Goal: Task Accomplishment & Management: Use online tool/utility

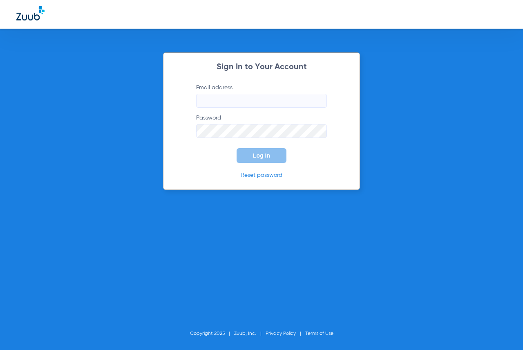
type input "[EMAIL_ADDRESS][DOMAIN_NAME]"
click at [260, 159] on button "Log In" at bounding box center [262, 155] width 50 height 15
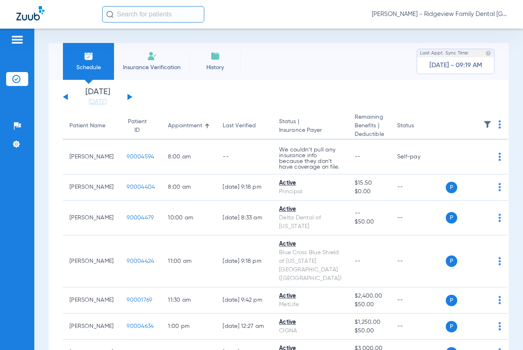
click at [129, 96] on button at bounding box center [130, 97] width 5 height 6
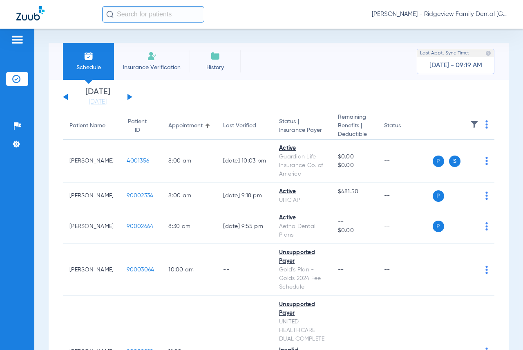
click at [129, 94] on div "[DATE] [DATE] [DATE] [DATE] [DATE] [DATE] [DATE] [DATE] [DATE] [DATE] [DATE] [D…" at bounding box center [97, 97] width 69 height 18
click at [129, 96] on button at bounding box center [130, 97] width 5 height 6
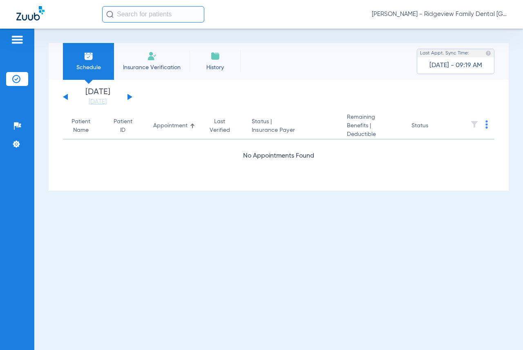
click at [129, 96] on button at bounding box center [130, 97] width 5 height 6
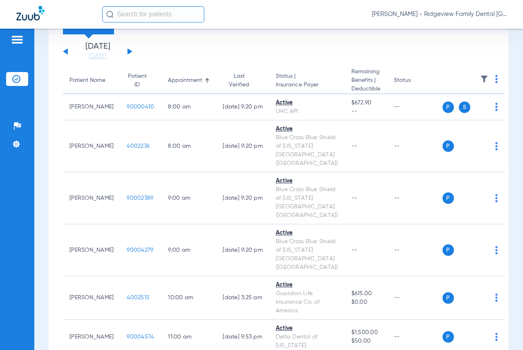
scroll to position [7, 0]
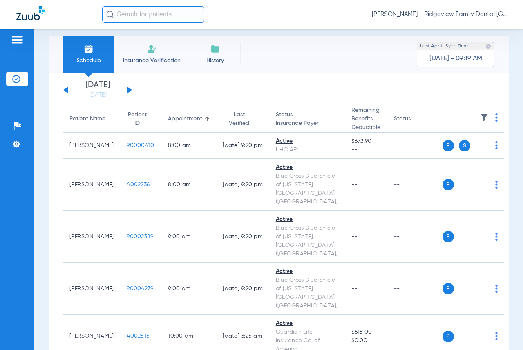
click at [130, 89] on button at bounding box center [130, 90] width 5 height 6
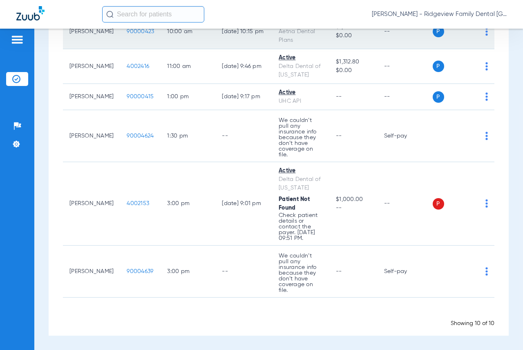
scroll to position [270, 0]
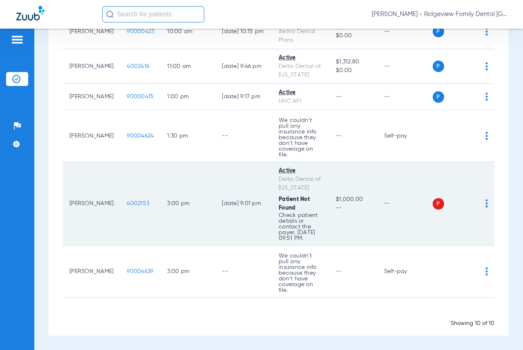
click at [479, 199] on div "P S" at bounding box center [461, 203] width 56 height 11
click at [486, 199] on img at bounding box center [487, 203] width 2 height 8
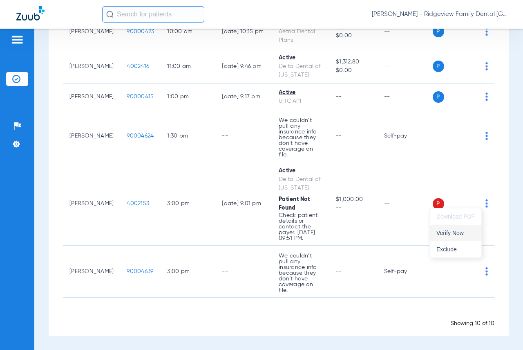
click at [459, 234] on span "Verify Now" at bounding box center [456, 233] width 38 height 6
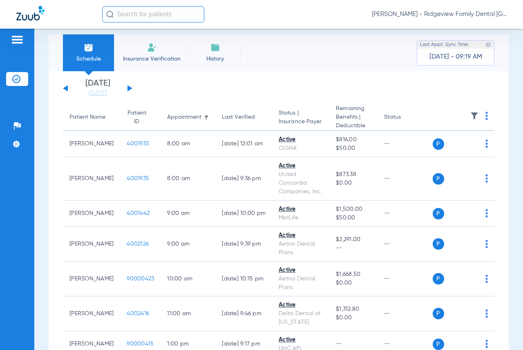
scroll to position [0, 0]
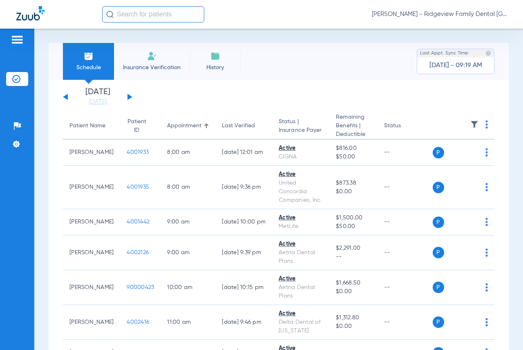
click at [129, 95] on button at bounding box center [130, 97] width 5 height 6
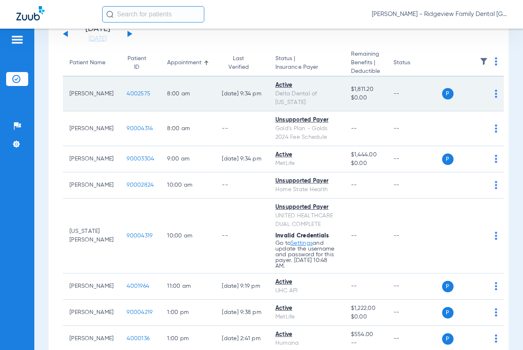
scroll to position [16, 0]
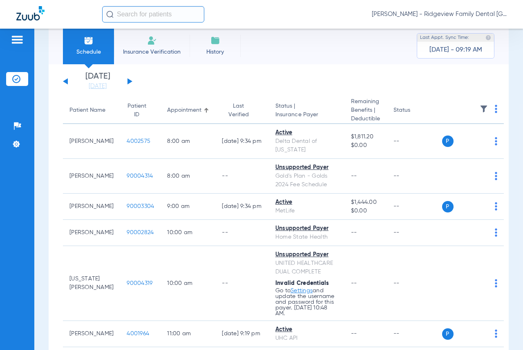
click at [129, 82] on button at bounding box center [130, 81] width 5 height 6
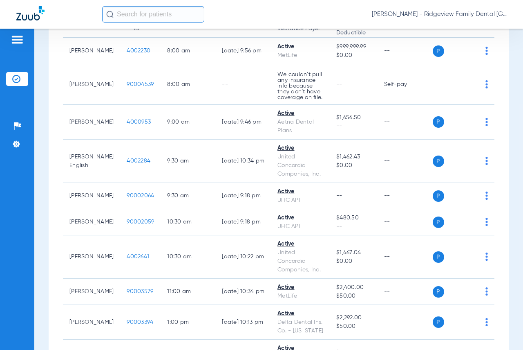
scroll to position [20, 0]
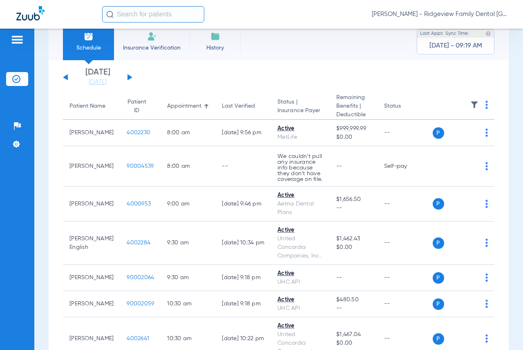
click at [130, 77] on button at bounding box center [130, 77] width 5 height 6
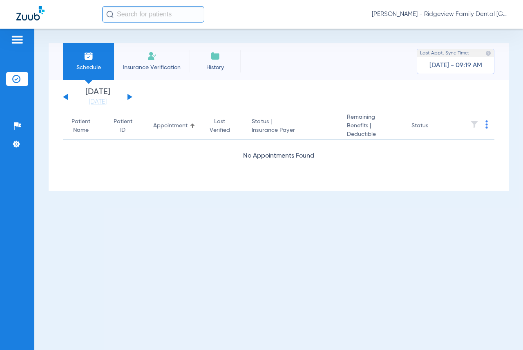
click at [131, 95] on div "[DATE] [DATE] [DATE] [DATE] [DATE] [DATE] [DATE] [DATE] [DATE] [DATE] [DATE] [D…" at bounding box center [97, 97] width 69 height 18
click at [130, 97] on button at bounding box center [130, 97] width 5 height 6
click at [131, 96] on button at bounding box center [130, 97] width 5 height 6
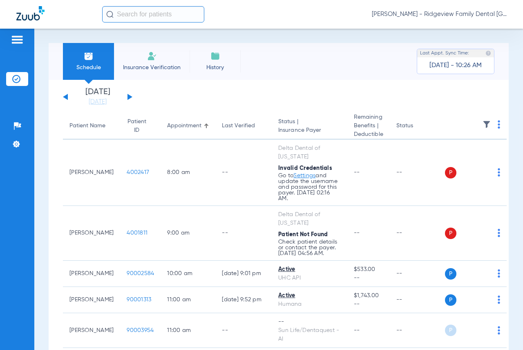
click at [131, 97] on button at bounding box center [130, 97] width 5 height 6
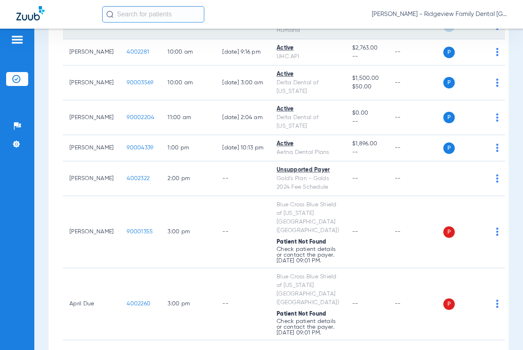
scroll to position [202, 0]
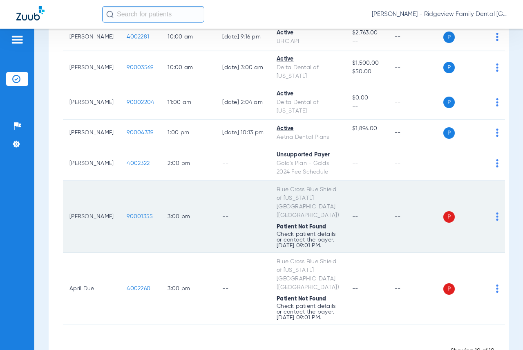
click at [496, 220] on img at bounding box center [497, 216] width 2 height 8
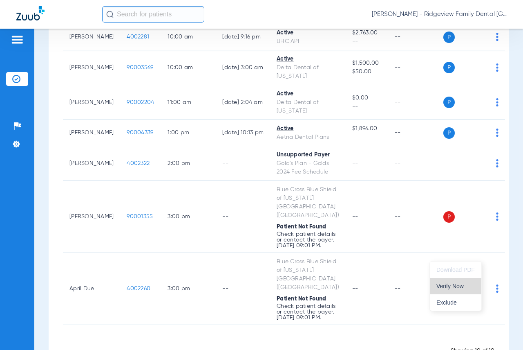
click at [456, 285] on span "Verify Now" at bounding box center [456, 286] width 38 height 6
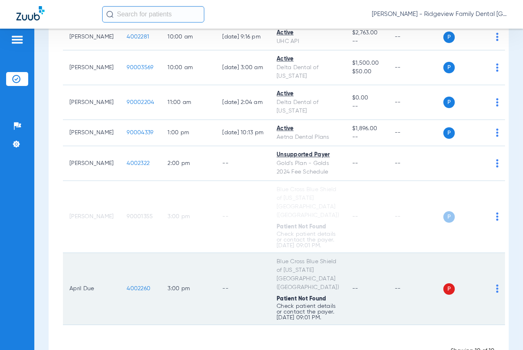
click at [496, 292] on img at bounding box center [497, 288] width 2 height 8
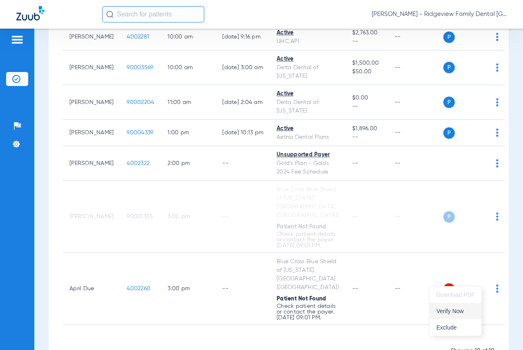
click at [453, 309] on span "Verify Now" at bounding box center [456, 311] width 38 height 6
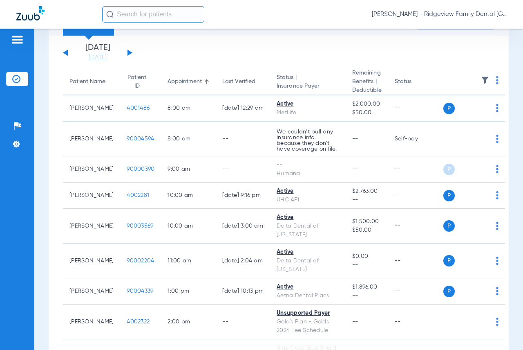
scroll to position [0, 0]
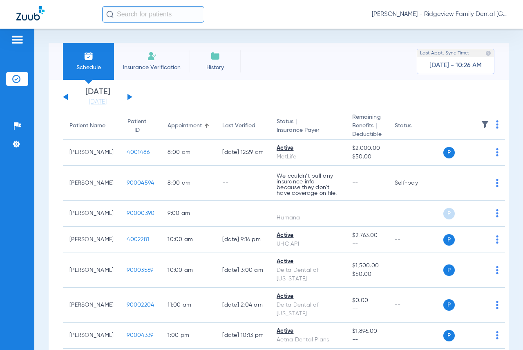
click at [129, 95] on button at bounding box center [130, 97] width 5 height 6
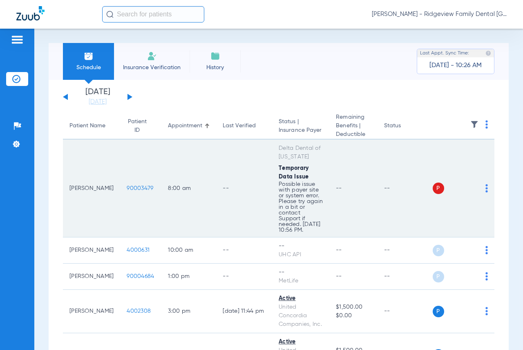
click at [479, 184] on div "P S" at bounding box center [461, 187] width 56 height 11
click at [486, 185] on img at bounding box center [487, 188] width 2 height 8
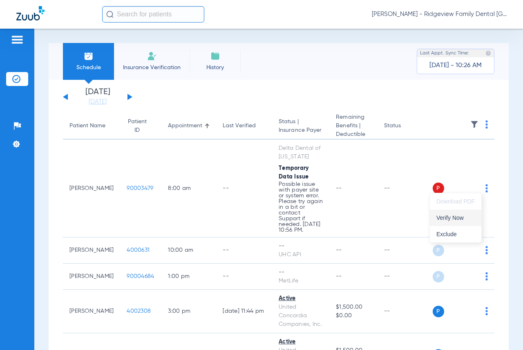
click at [451, 219] on span "Verify Now" at bounding box center [456, 218] width 38 height 6
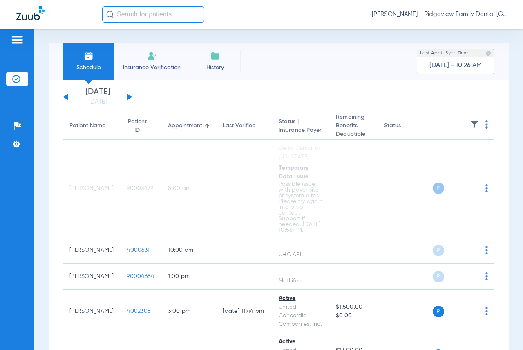
click at [129, 94] on div "[DATE] [DATE] [DATE] [DATE] [DATE] [DATE] [DATE] [DATE] [DATE] [DATE] [DATE] [D…" at bounding box center [97, 97] width 69 height 18
click at [129, 96] on button at bounding box center [130, 97] width 5 height 6
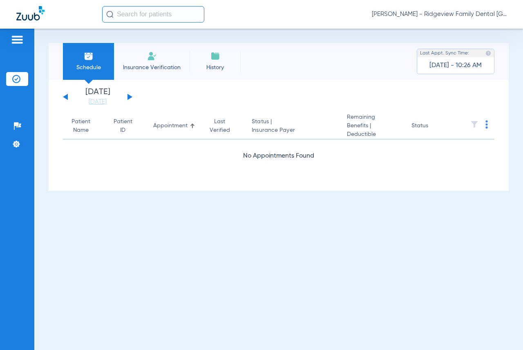
click at [129, 96] on button at bounding box center [130, 97] width 5 height 6
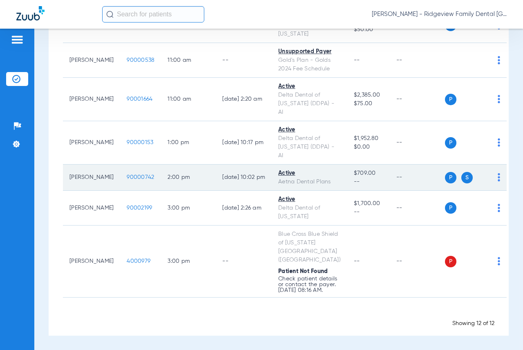
scroll to position [382, 0]
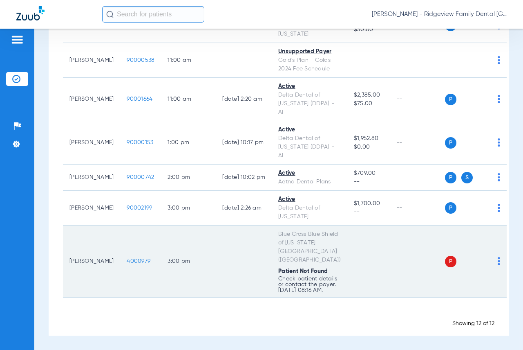
click at [498, 257] on img at bounding box center [499, 261] width 2 height 8
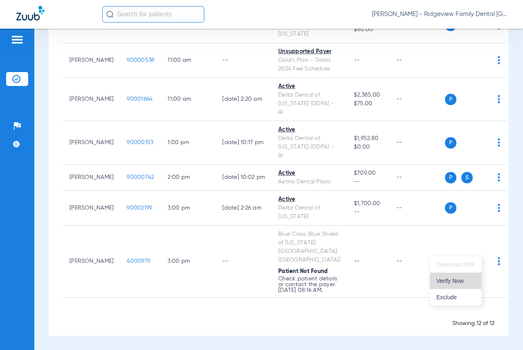
click at [457, 278] on span "Verify Now" at bounding box center [456, 281] width 38 height 6
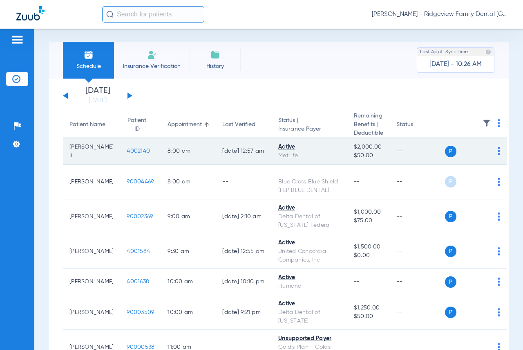
scroll to position [0, 0]
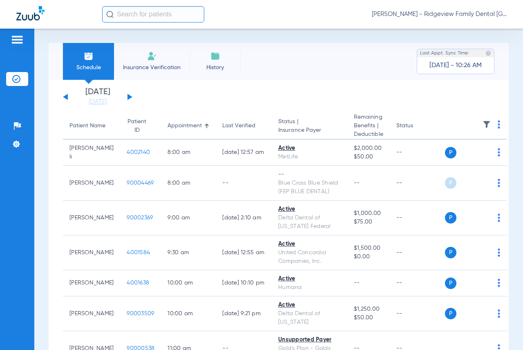
click at [130, 96] on button at bounding box center [130, 97] width 5 height 6
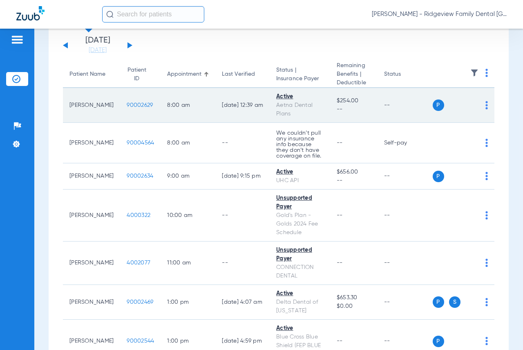
scroll to position [47, 0]
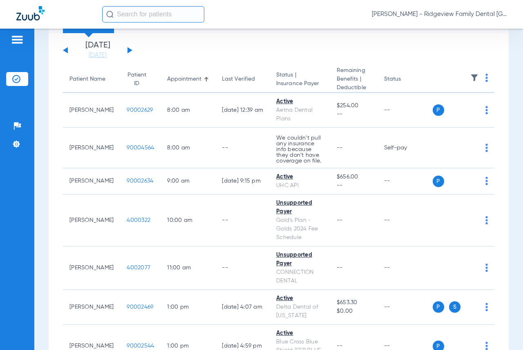
click at [130, 49] on div "[DATE] [DATE] [DATE] [DATE] [DATE] [DATE] [DATE] [DATE] [DATE] [DATE] [DATE] [D…" at bounding box center [97, 50] width 69 height 18
click at [128, 50] on button at bounding box center [130, 50] width 5 height 6
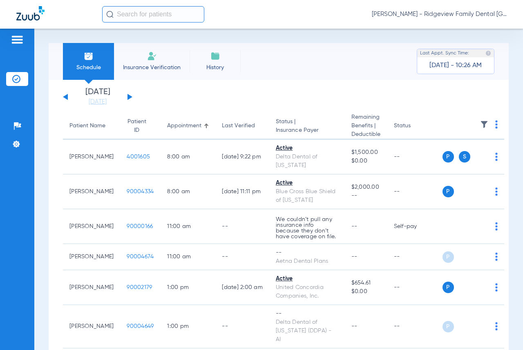
click at [129, 96] on button at bounding box center [130, 97] width 5 height 6
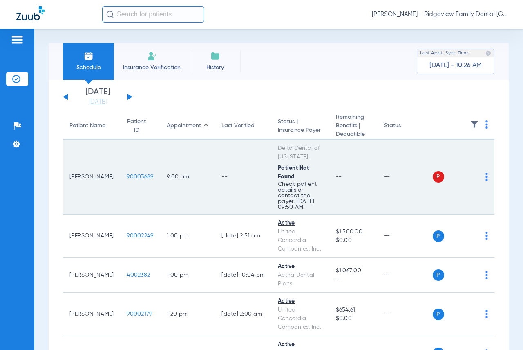
click at [486, 175] on img at bounding box center [487, 177] width 2 height 8
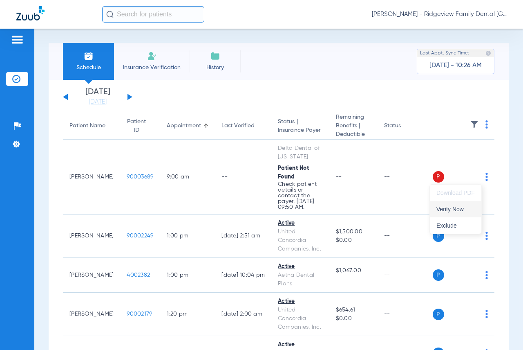
click at [460, 207] on span "Verify Now" at bounding box center [456, 209] width 38 height 6
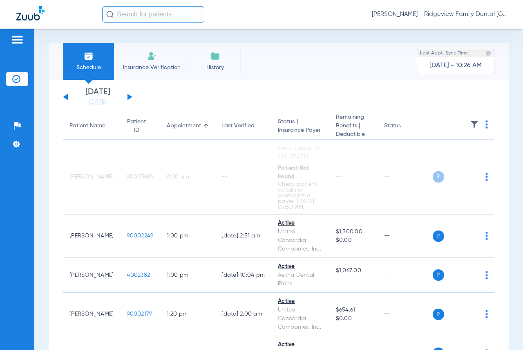
click at [130, 95] on div "[DATE] [DATE] [DATE] [DATE] [DATE] [DATE] [DATE] [DATE] [DATE] [DATE] [DATE] [D…" at bounding box center [97, 97] width 69 height 18
click at [129, 97] on button at bounding box center [130, 97] width 5 height 6
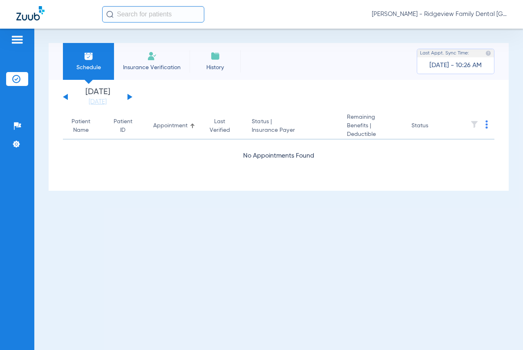
click at [129, 97] on button at bounding box center [130, 97] width 5 height 6
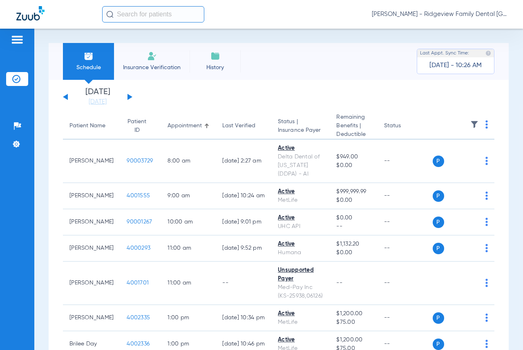
click at [128, 94] on button at bounding box center [130, 97] width 5 height 6
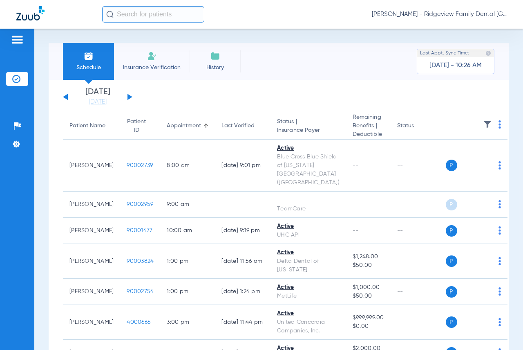
click at [129, 97] on button at bounding box center [130, 97] width 5 height 6
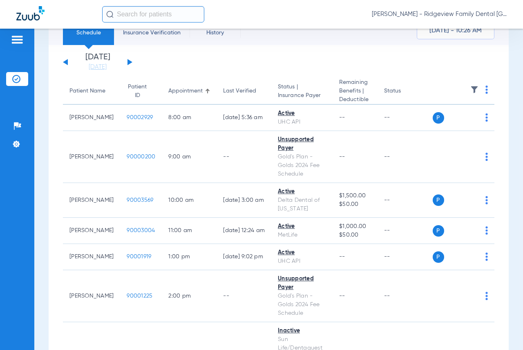
scroll to position [82, 0]
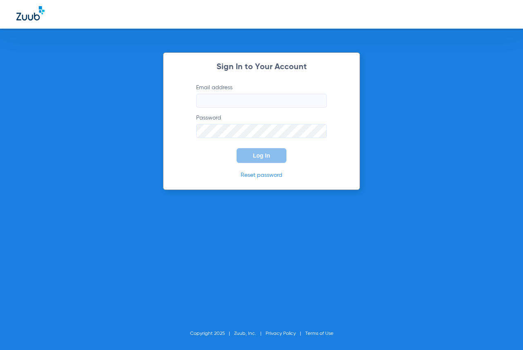
type input "[EMAIL_ADDRESS][DOMAIN_NAME]"
click at [270, 153] on button "Log In" at bounding box center [262, 155] width 50 height 15
